Goal: Task Accomplishment & Management: Manage account settings

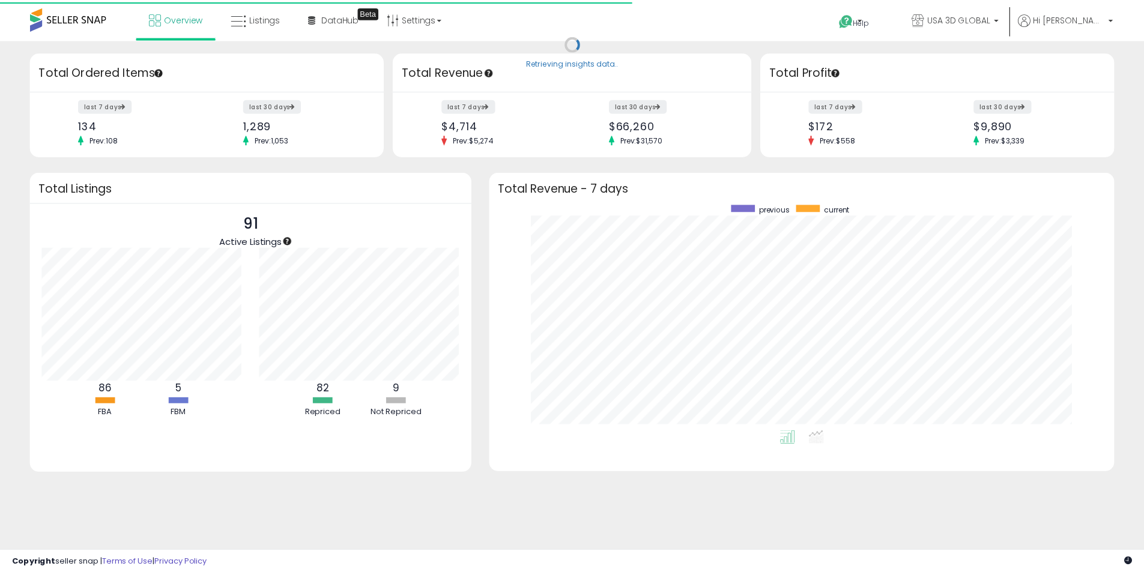
scroll to position [227, 601]
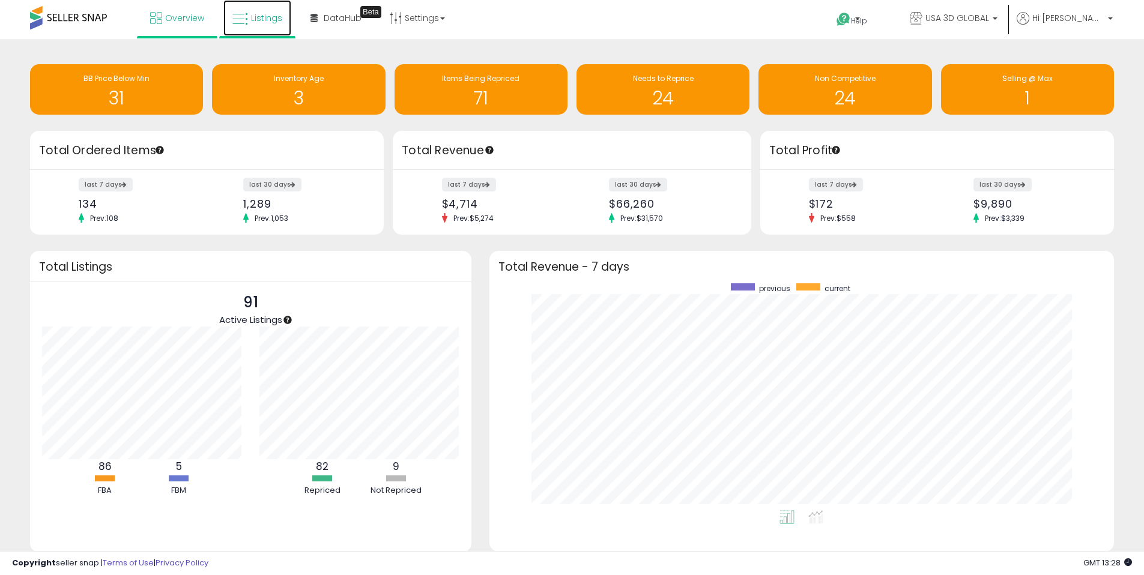
click at [276, 20] on span "Listings" at bounding box center [266, 18] width 31 height 12
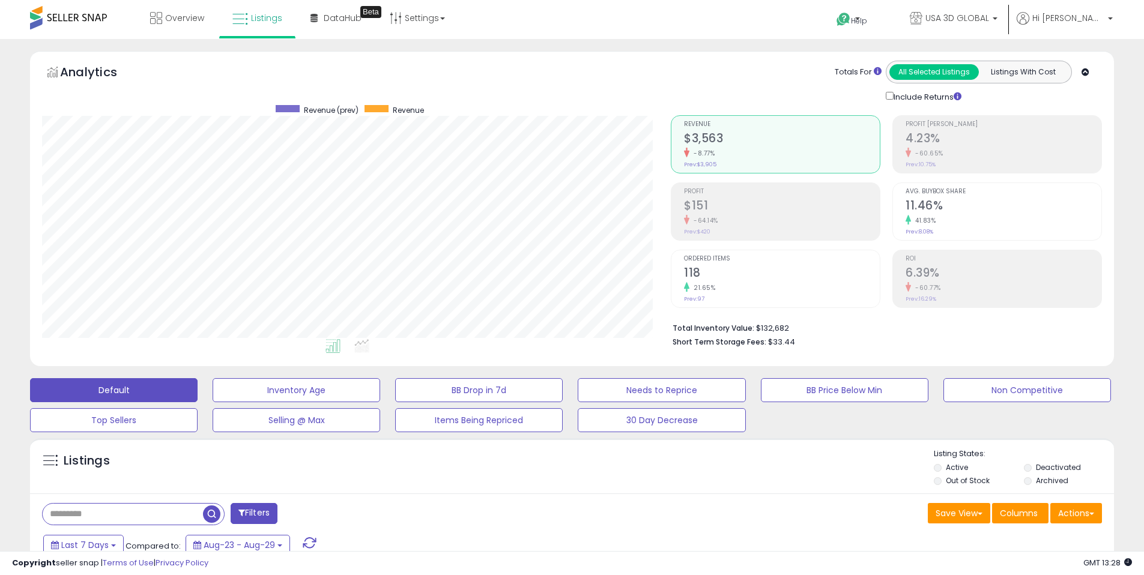
scroll to position [399, 0]
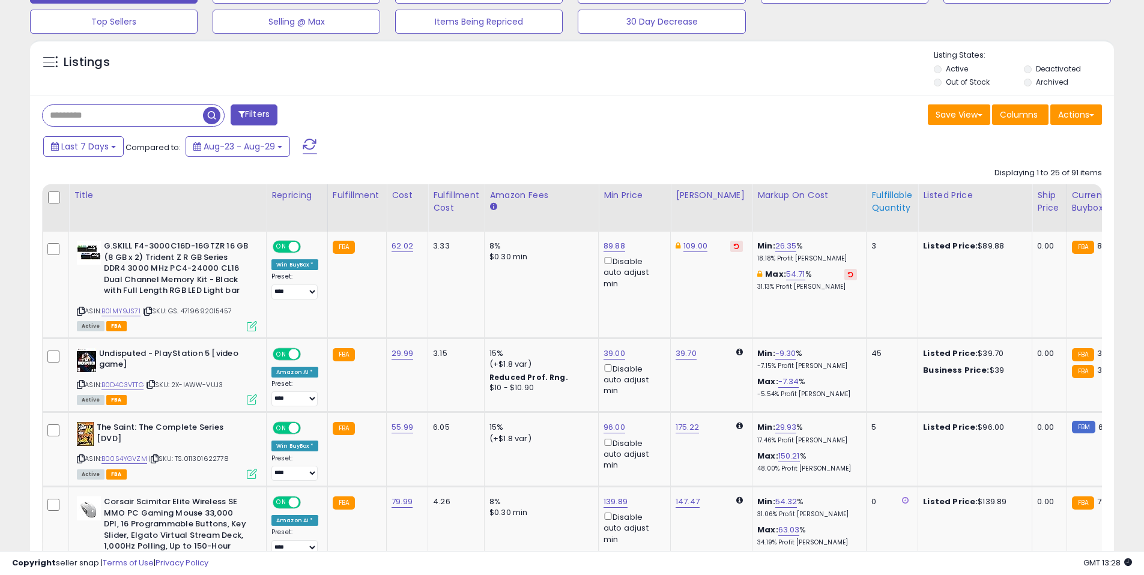
click at [871, 204] on div "Fulfillable Quantity" at bounding box center [891, 201] width 41 height 25
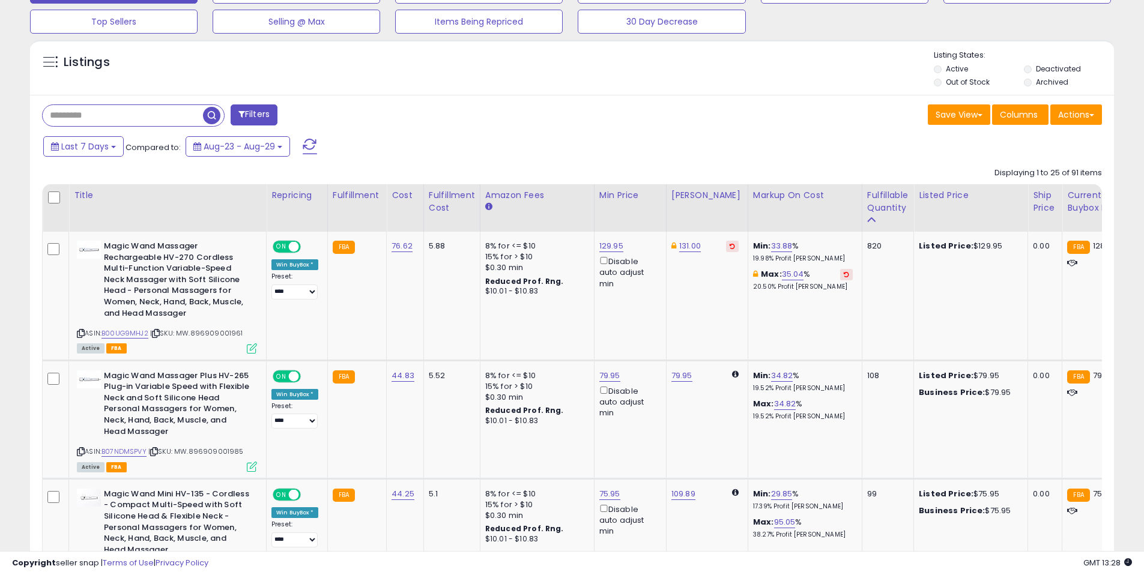
scroll to position [575, 0]
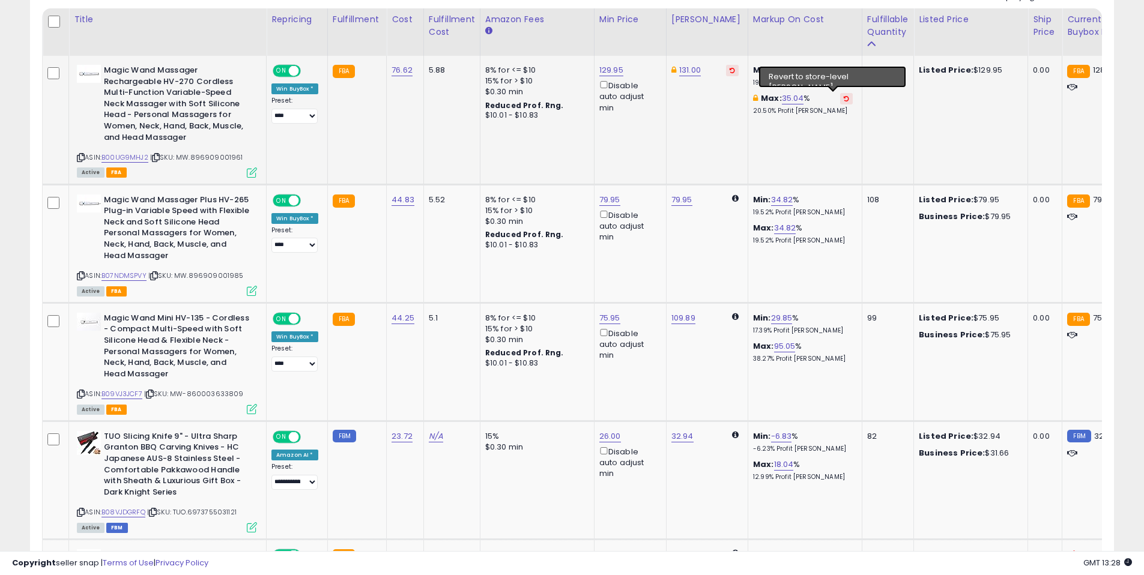
click at [844, 98] on icon at bounding box center [846, 98] width 5 height 6
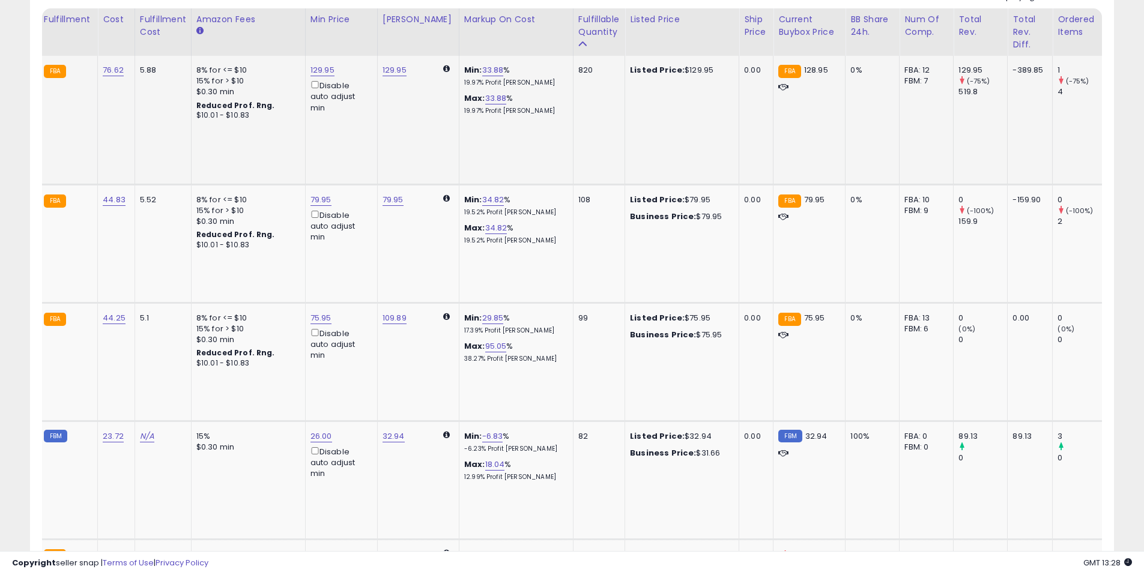
scroll to position [0, 0]
